Goal: Information Seeking & Learning: Learn about a topic

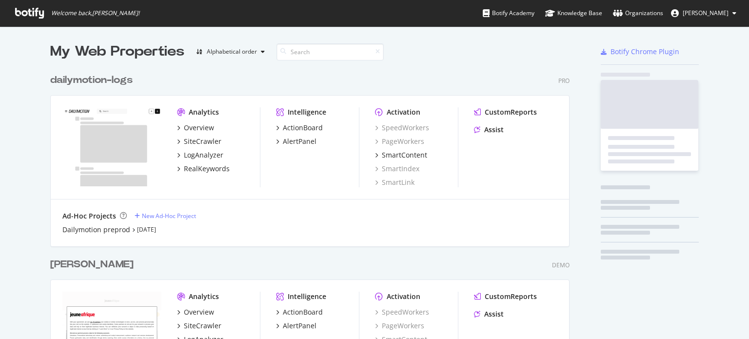
scroll to position [332, 734]
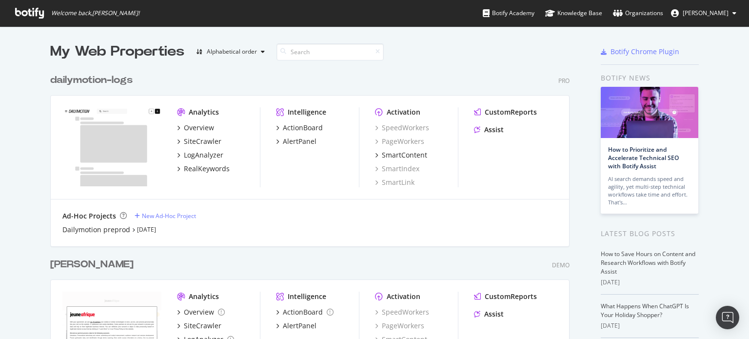
click at [57, 266] on div "[PERSON_NAME]" at bounding box center [91, 264] width 83 height 14
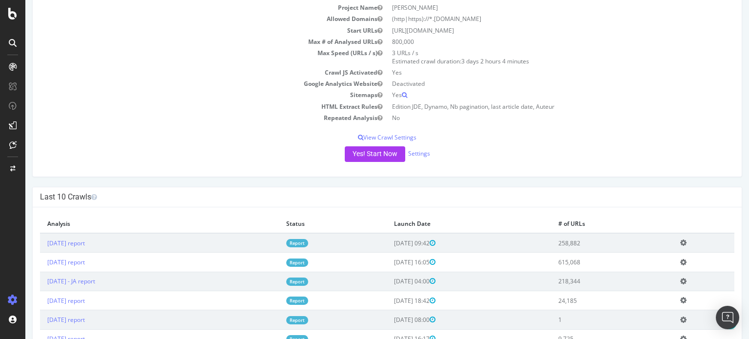
scroll to position [98, 0]
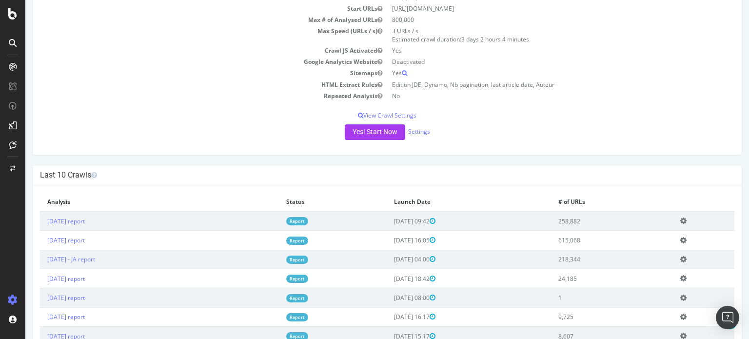
click at [308, 238] on link "Report" at bounding box center [297, 240] width 22 height 8
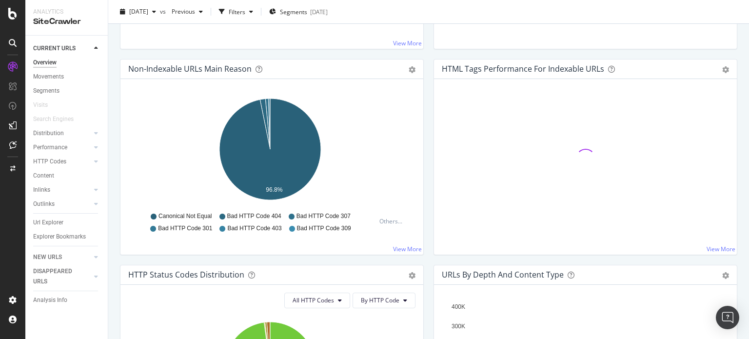
scroll to position [244, 0]
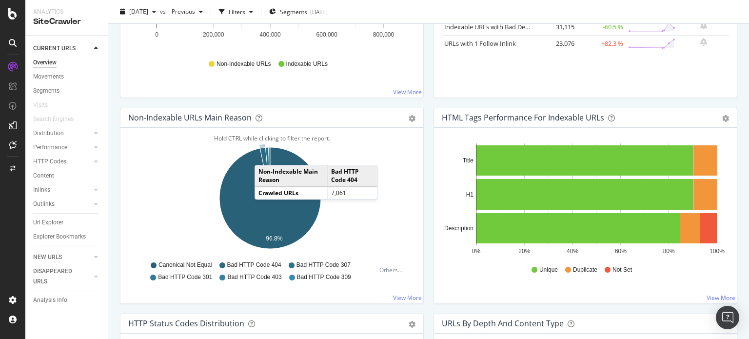
click at [264, 155] on icon "A chart." at bounding box center [265, 172] width 10 height 51
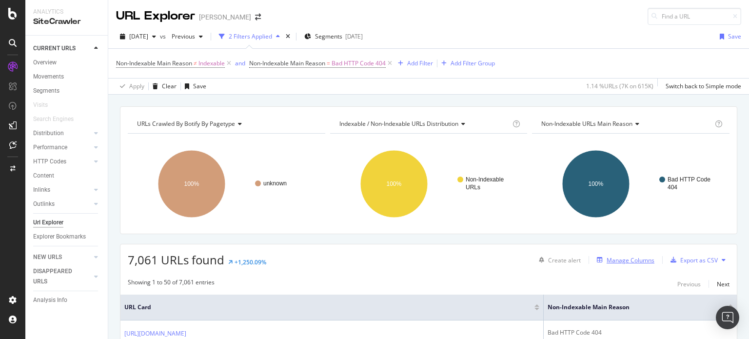
click at [624, 258] on div "Manage Columns" at bounding box center [631, 260] width 48 height 8
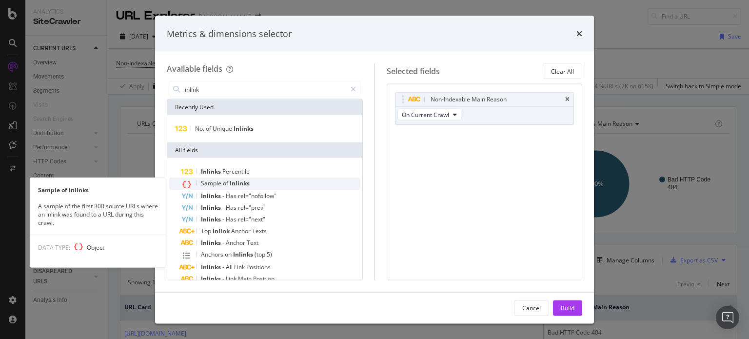
type input "inlink"
click at [244, 180] on span "Inlinks" at bounding box center [240, 183] width 20 height 8
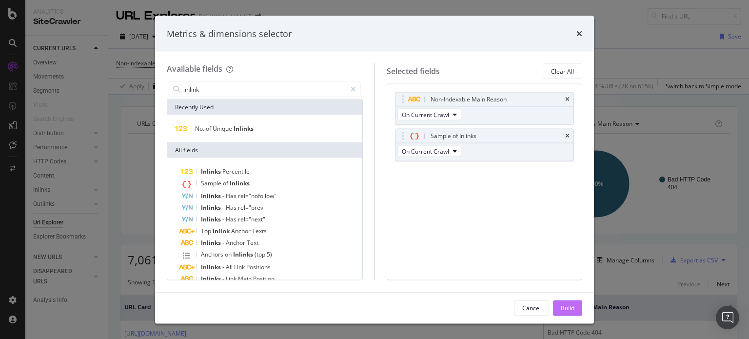
click at [570, 310] on div "Build" at bounding box center [568, 307] width 14 height 8
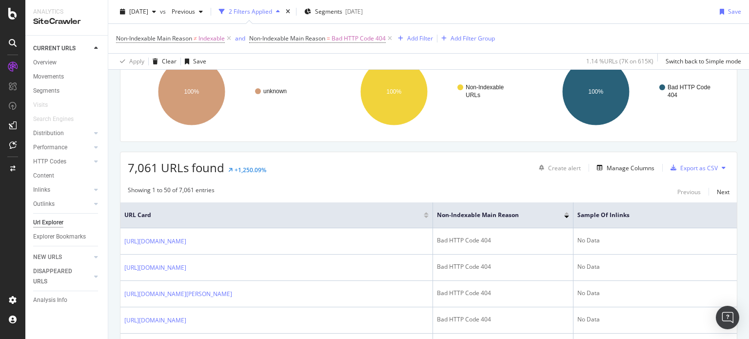
scroll to position [49, 0]
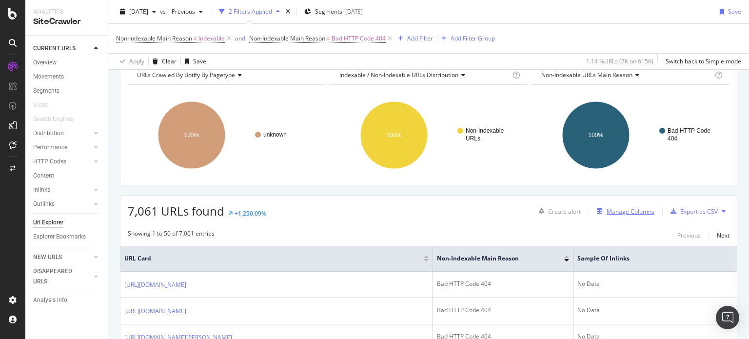
click at [621, 211] on div "Manage Columns" at bounding box center [631, 211] width 48 height 8
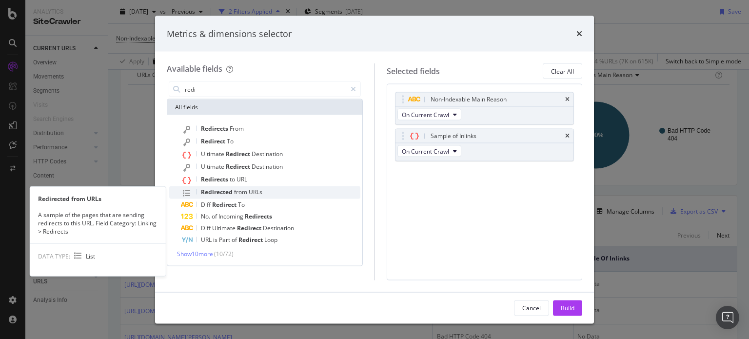
type input "redi"
click at [263, 192] on div "Redirected from URLs" at bounding box center [270, 192] width 179 height 13
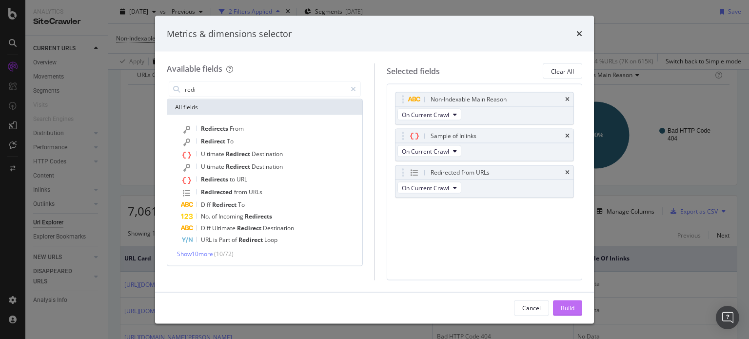
click at [568, 310] on div "Build" at bounding box center [568, 307] width 14 height 8
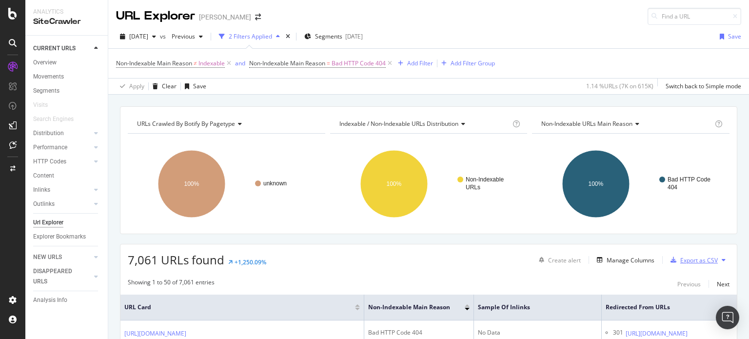
click at [689, 259] on div "Export as CSV" at bounding box center [699, 260] width 38 height 8
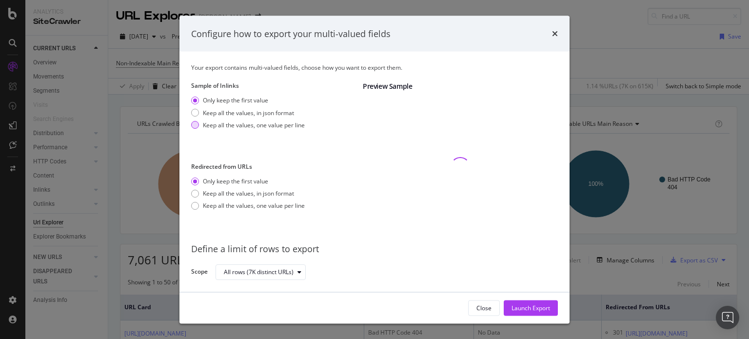
click at [196, 124] on div "modal" at bounding box center [195, 125] width 8 height 8
click at [539, 306] on div "Launch Export" at bounding box center [530, 307] width 39 height 8
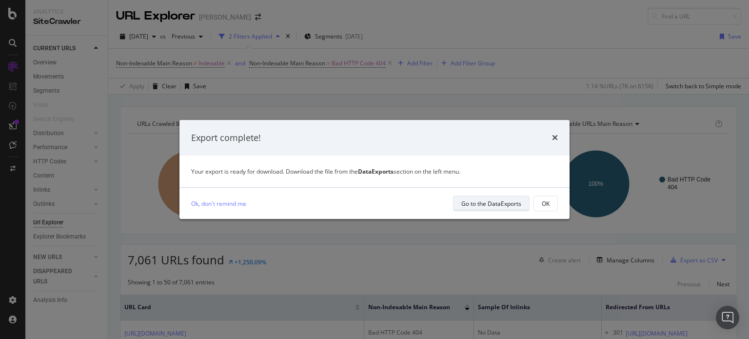
click at [506, 202] on div "Go to the DataExports" at bounding box center [491, 203] width 60 height 8
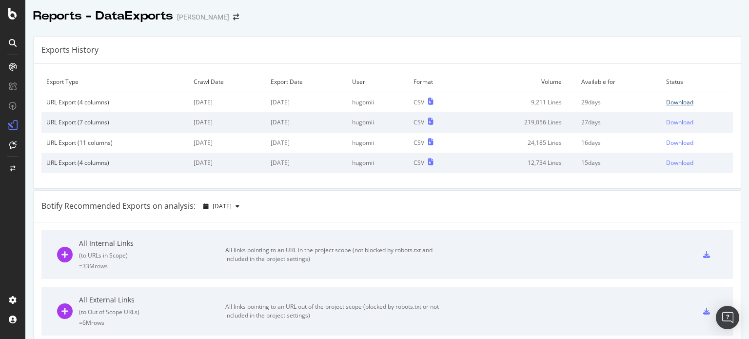
click at [666, 101] on div "Download" at bounding box center [679, 102] width 27 height 8
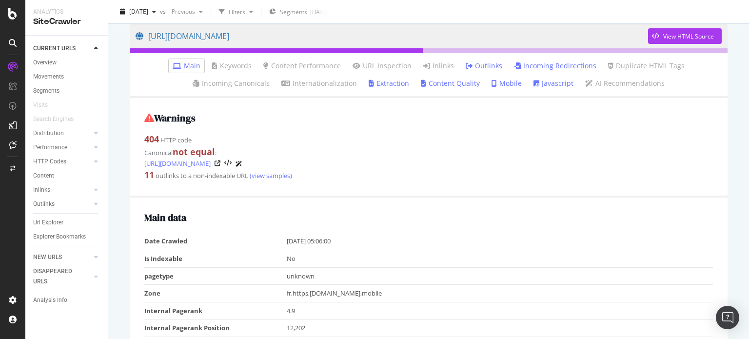
scroll to position [98, 0]
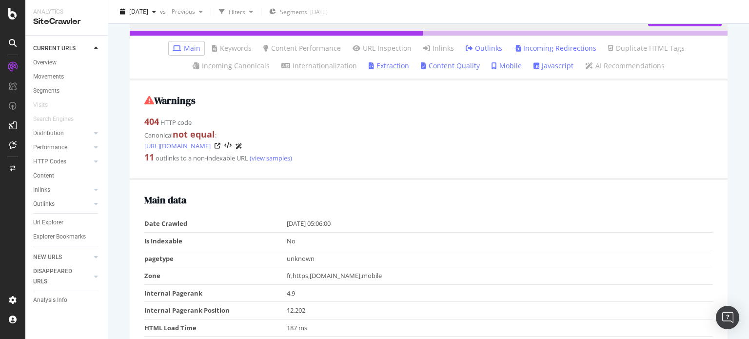
click at [547, 49] on link "Incoming Redirections" at bounding box center [555, 48] width 82 height 10
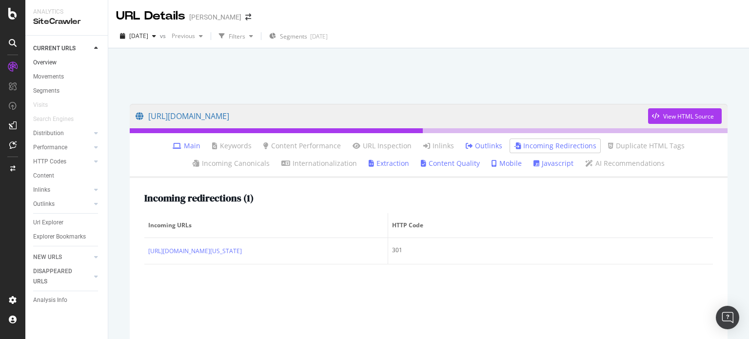
drag, startPoint x: 51, startPoint y: 60, endPoint x: 61, endPoint y: 61, distance: 10.7
click at [51, 60] on div "Overview" at bounding box center [44, 63] width 23 height 10
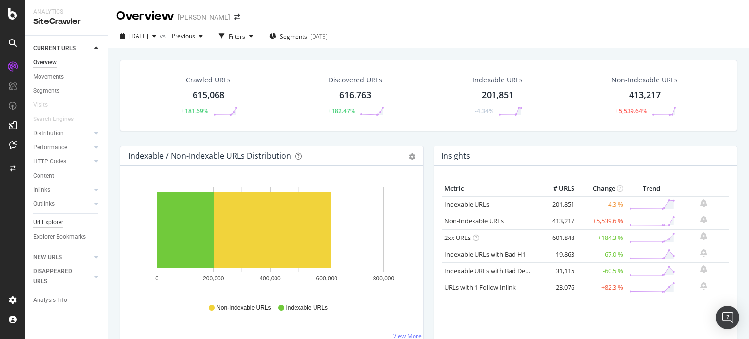
click at [52, 222] on div "Url Explorer" at bounding box center [48, 222] width 30 height 10
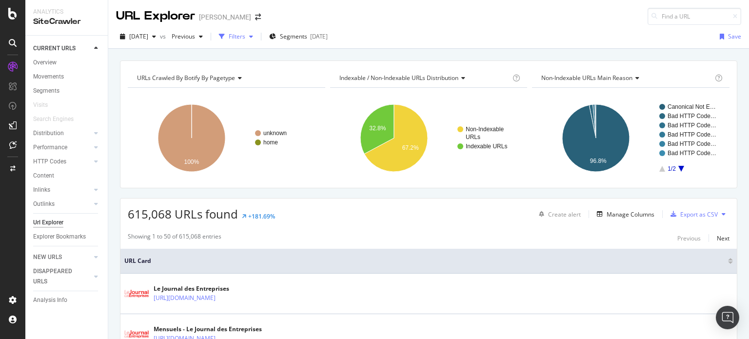
click at [257, 36] on div "button" at bounding box center [251, 37] width 12 height 6
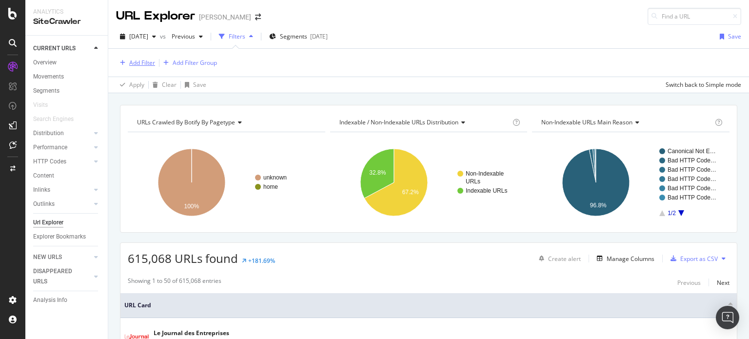
click at [142, 62] on div "Add Filter" at bounding box center [142, 63] width 26 height 8
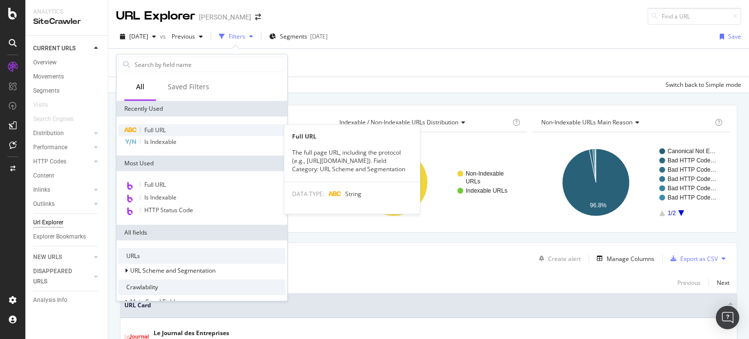
click at [158, 132] on span "Full URL" at bounding box center [154, 130] width 21 height 8
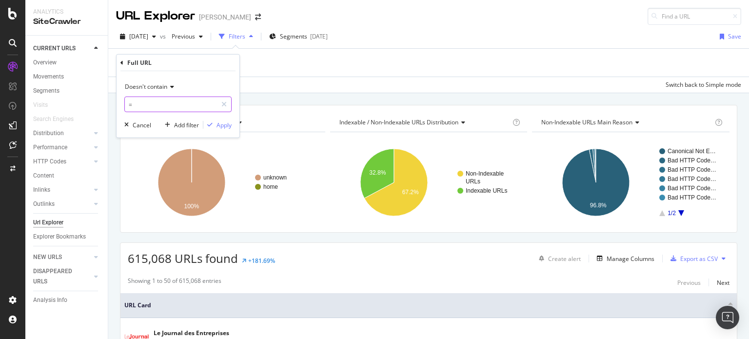
click at [153, 104] on input "=" at bounding box center [171, 105] width 92 height 16
click at [169, 78] on div "Doesn't contain = Cancel Add filter Apply" at bounding box center [178, 104] width 123 height 66
click at [168, 84] on icon at bounding box center [170, 87] width 7 height 6
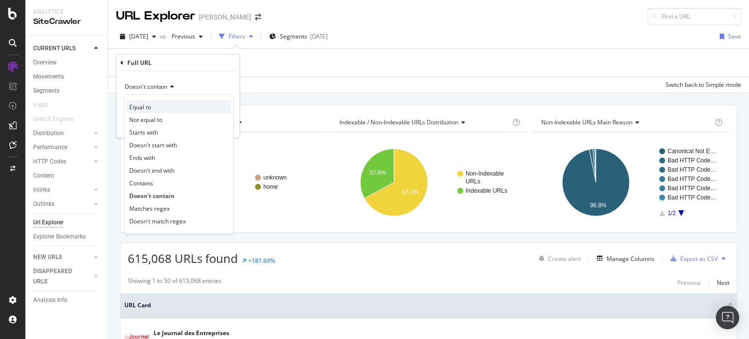
click at [157, 104] on div "Equal to" at bounding box center [179, 106] width 104 height 13
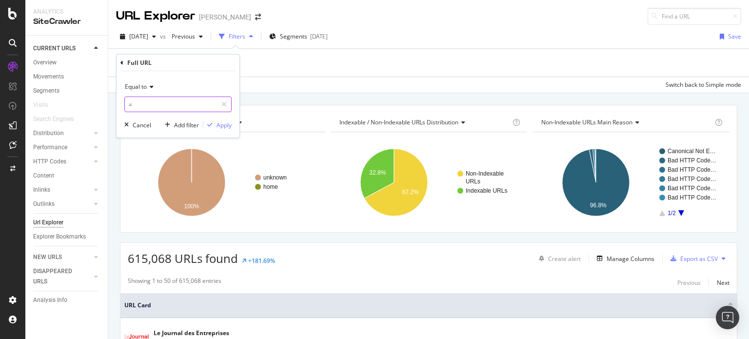
click at [155, 105] on input "=" at bounding box center [171, 105] width 92 height 16
paste input "[URL][DOMAIN_NAME]"
type input "[URL][DOMAIN_NAME]"
click at [222, 127] on div "Apply" at bounding box center [223, 124] width 15 height 8
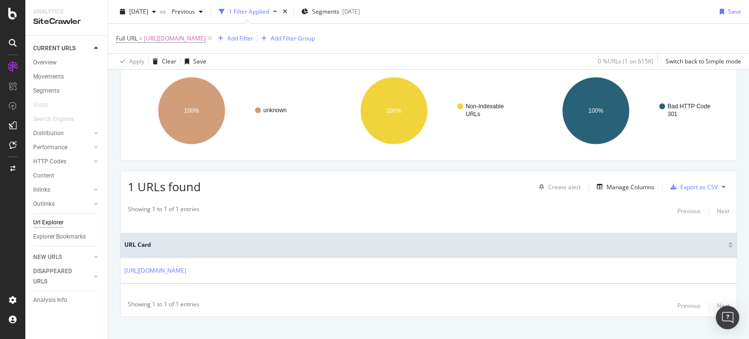
scroll to position [85, 0]
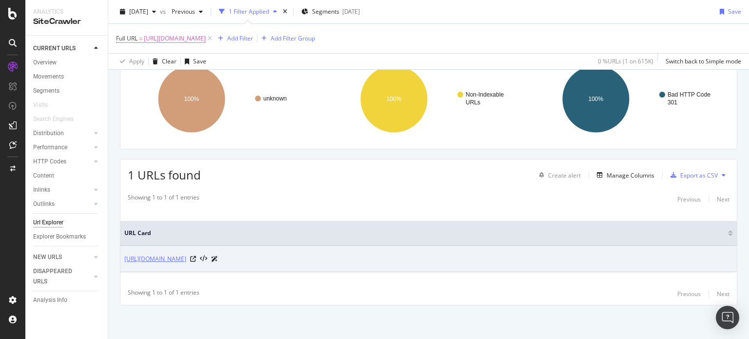
click at [186, 258] on link "[URL][DOMAIN_NAME]" at bounding box center [155, 259] width 62 height 10
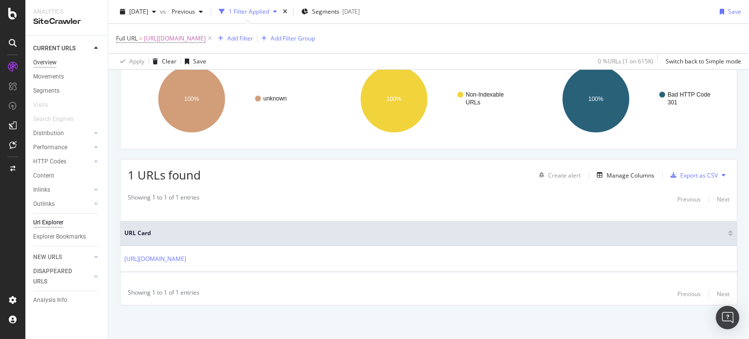
click at [52, 62] on div "Overview" at bounding box center [44, 63] width 23 height 10
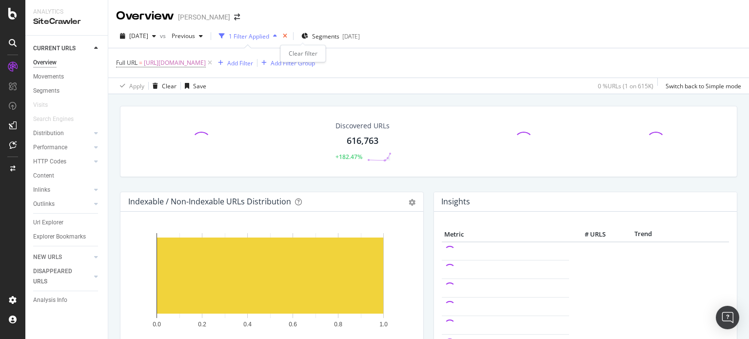
click at [287, 34] on icon "times" at bounding box center [285, 36] width 4 height 6
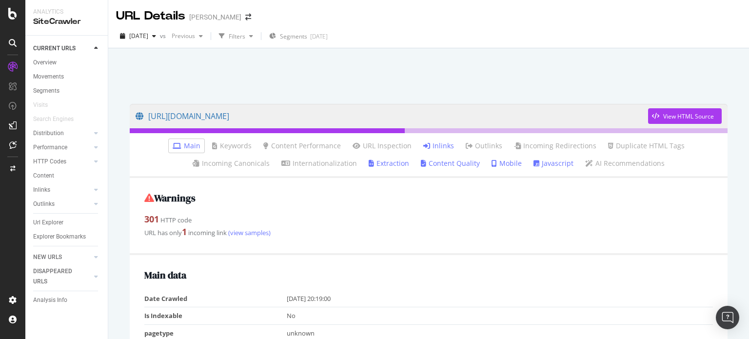
click at [441, 144] on link "Inlinks" at bounding box center [438, 146] width 31 height 10
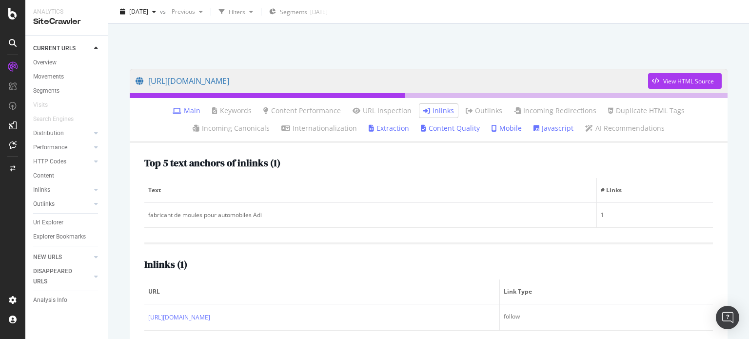
scroll to position [51, 0]
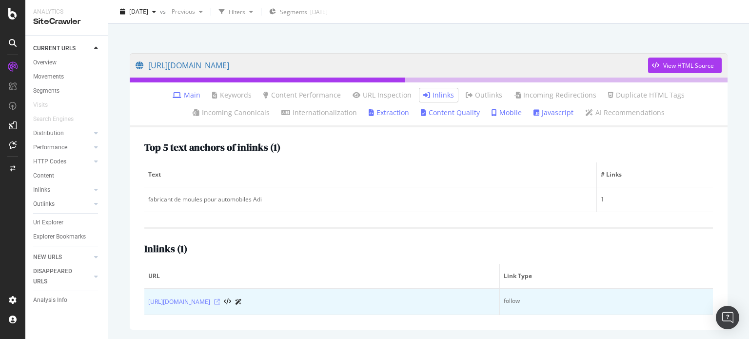
click at [220, 302] on icon at bounding box center [217, 302] width 6 height 6
